Goal: Communication & Community: Answer question/provide support

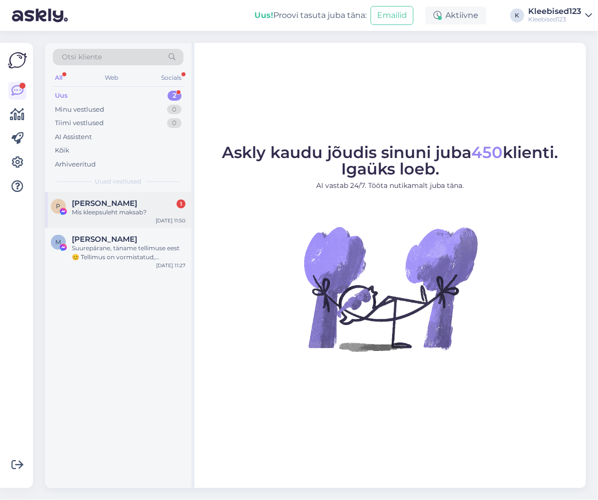
click at [90, 209] on div "Mis kleepsuleht maksab?" at bounding box center [129, 212] width 114 height 9
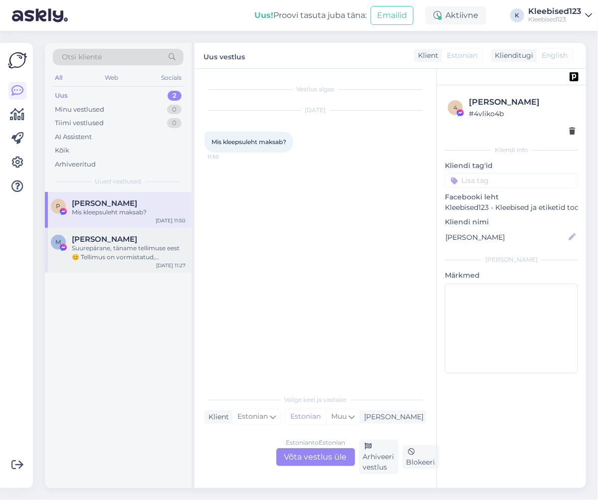
click at [95, 245] on div "Suurepärane, täname tellimuse eest 😊 Tellimus on vormistatud, [PERSON_NAME] e-k…" at bounding box center [129, 253] width 114 height 18
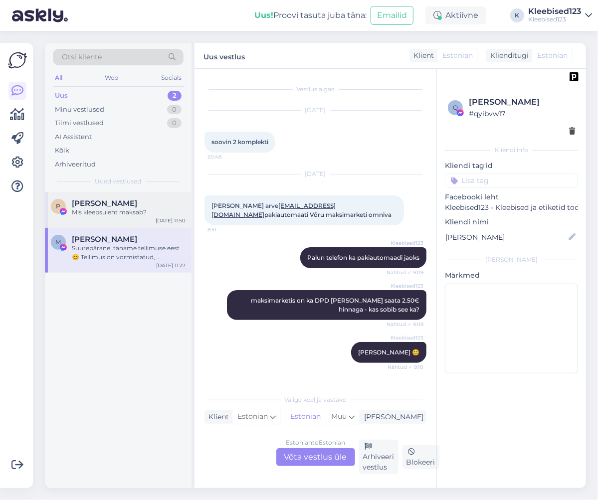
click at [101, 209] on div "Mis kleepsuleht maksab?" at bounding box center [129, 212] width 114 height 9
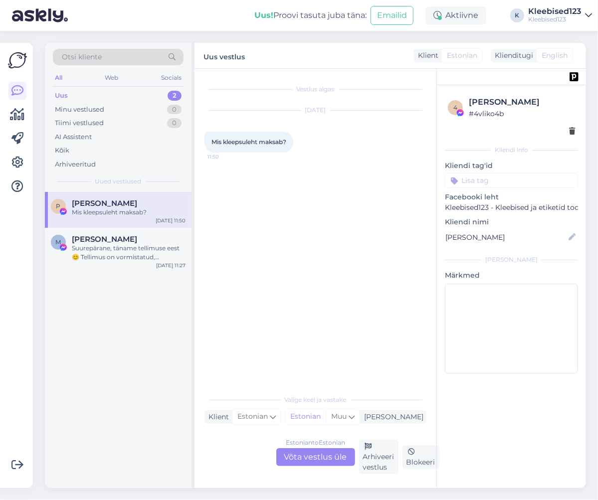
click at [336, 231] on div "Vestlus algas [DATE] Mis kleepsuleht maksab? 11:50" at bounding box center [319, 230] width 231 height 302
click at [337, 455] on div "Estonian to Estonian Võta vestlus üle" at bounding box center [315, 457] width 79 height 18
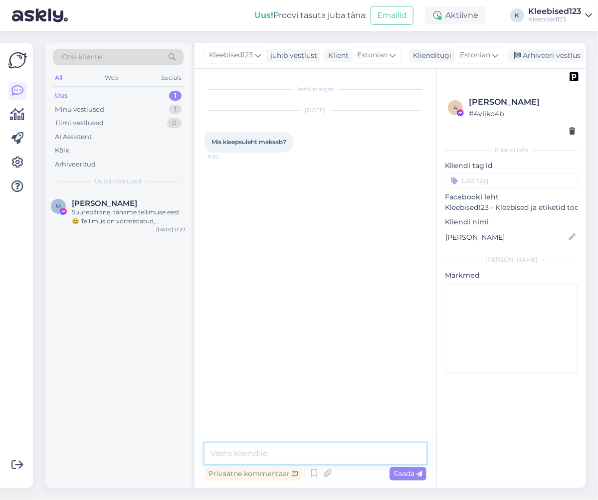
click at [261, 455] on textarea at bounding box center [315, 453] width 222 height 21
paste textarea "Tere! Tore, et tunned meie toodete vastu huvi 😊 Motivatsioonikleebised pakume 2…"
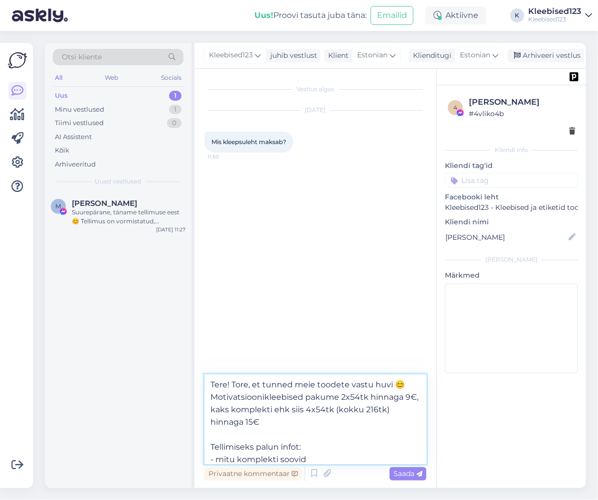
scroll to position [137, 0]
type textarea "Tere! Tore, et tunned meie toodete vastu huvi 😊 Motivatsioonikleebised pakume 2…"
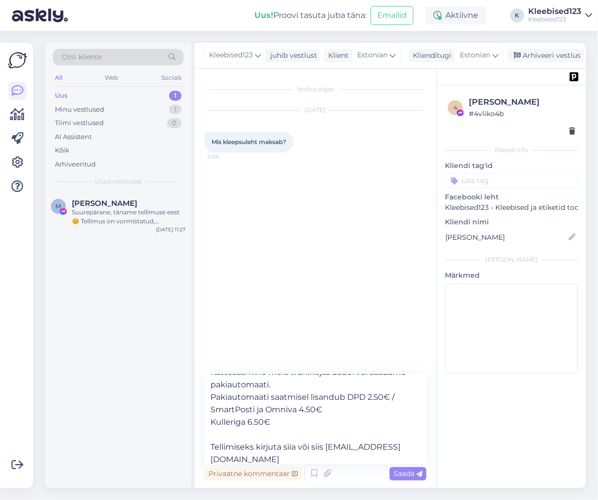
click at [408, 474] on span "Saada" at bounding box center [407, 473] width 29 height 9
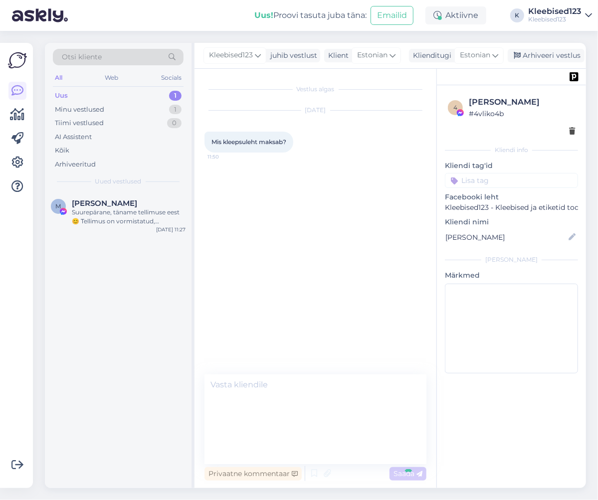
scroll to position [0, 0]
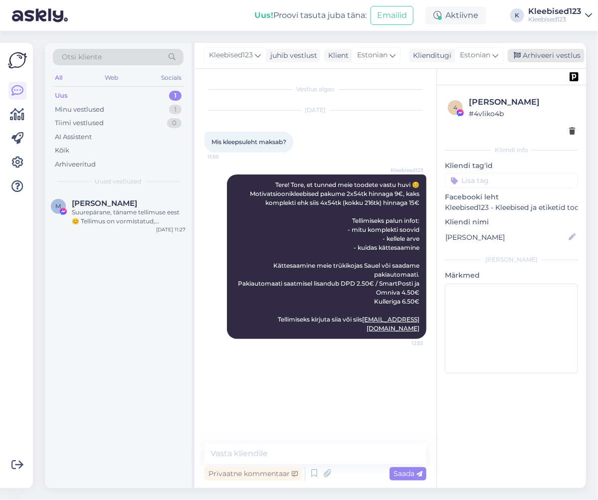
click at [545, 53] on div "Arhiveeri vestlus" at bounding box center [546, 55] width 77 height 13
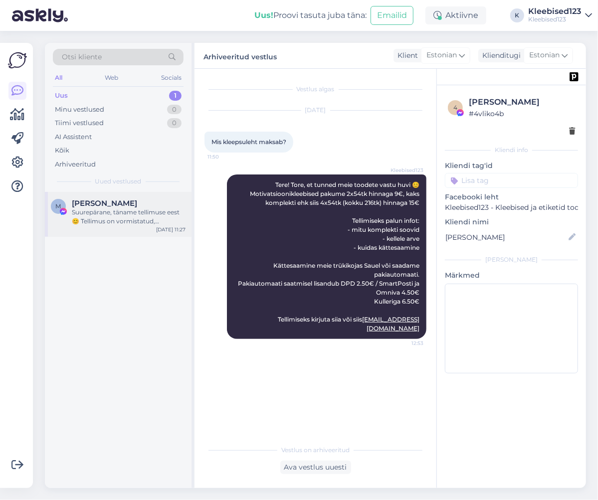
click at [99, 214] on div "Suurepärane, täname tellimuse eest 😊 Tellimus on vormistatud, [PERSON_NAME] e-k…" at bounding box center [129, 217] width 114 height 18
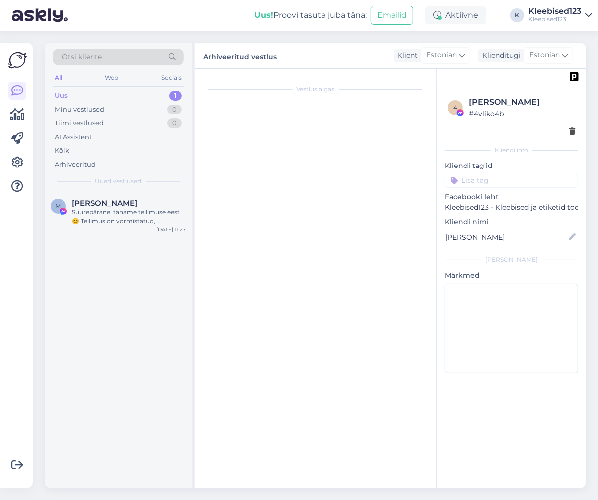
scroll to position [142, 0]
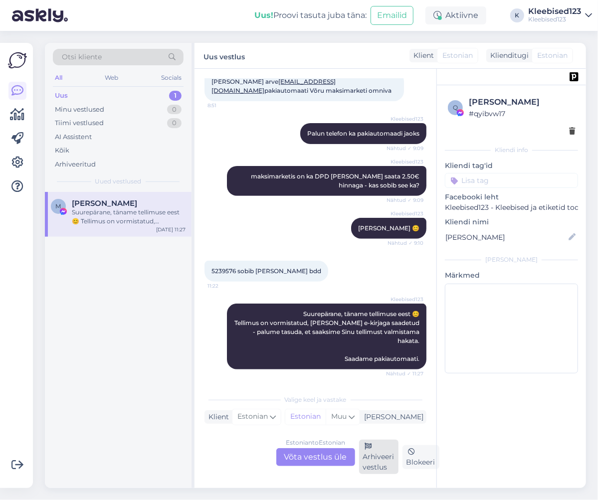
click at [372, 460] on div "Arhiveeri vestlus" at bounding box center [378, 457] width 39 height 34
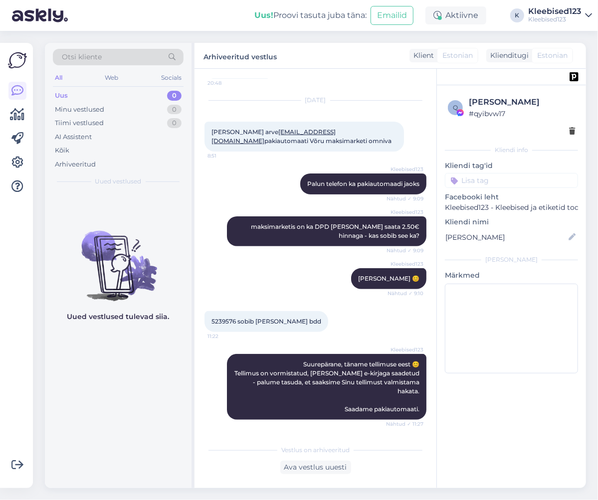
scroll to position [91, 0]
